Goal: Find specific page/section: Find specific page/section

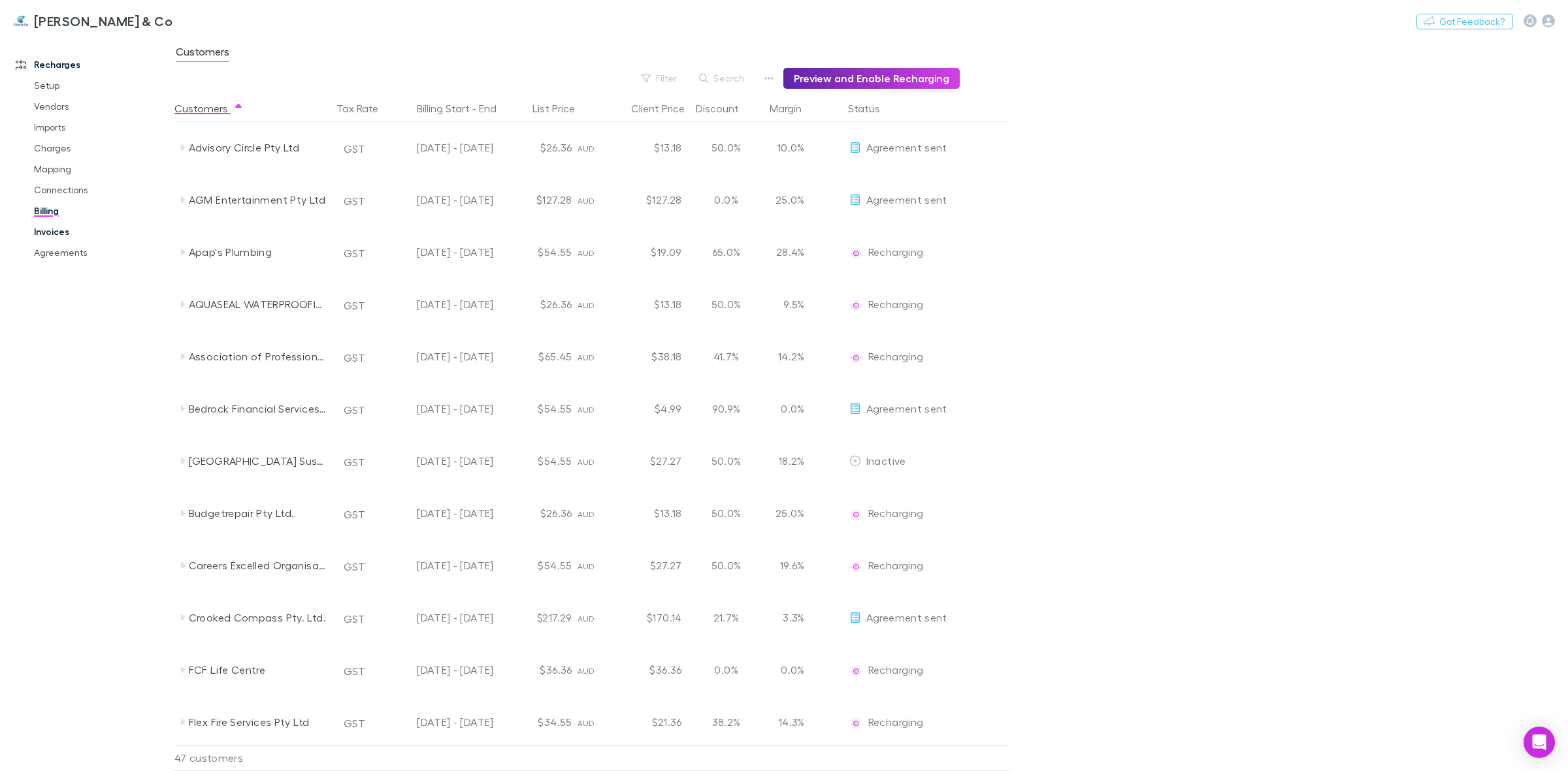
click at [61, 233] on link "Invoices" at bounding box center [102, 231] width 163 height 21
